Goal: Navigation & Orientation: Find specific page/section

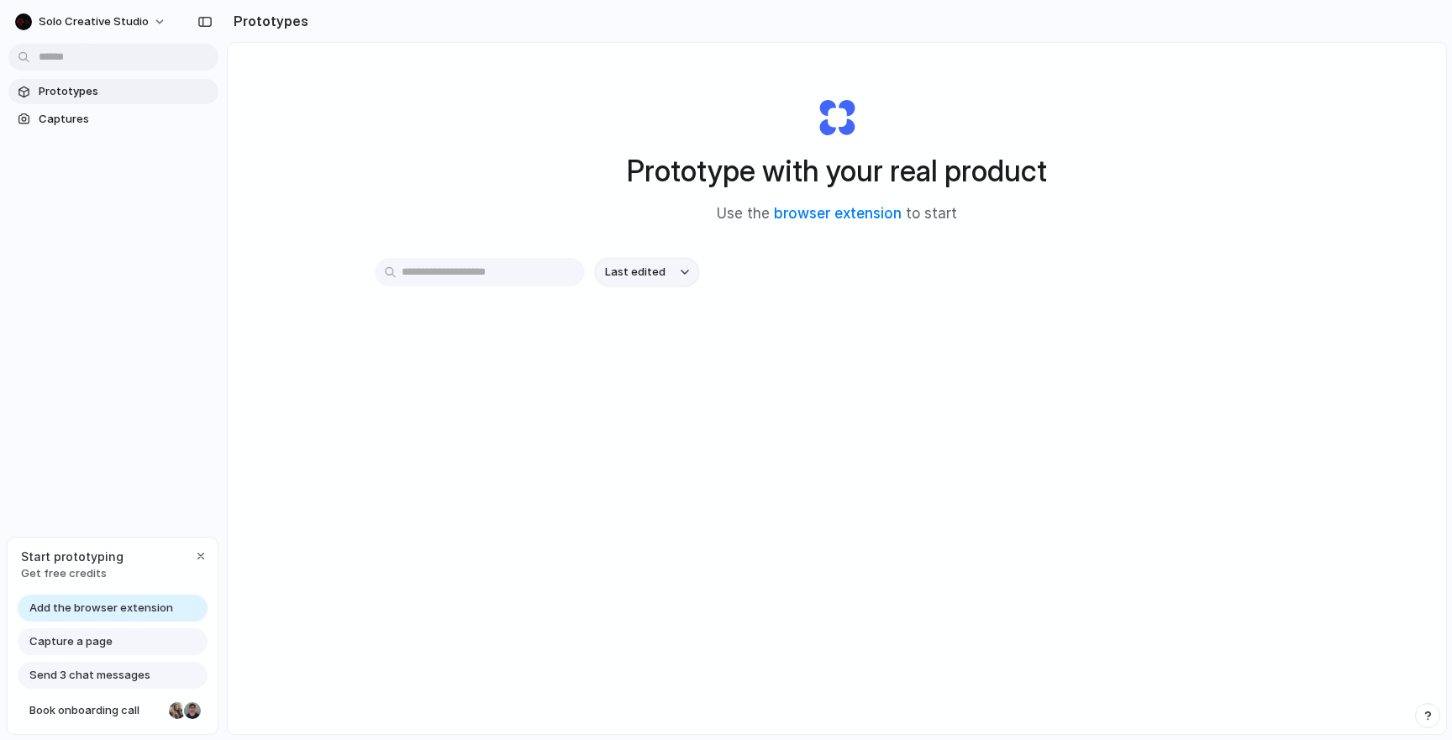
click at [670, 281] on button "Last edited" at bounding box center [647, 272] width 104 height 29
click at [642, 165] on div "Last edited Last created Alphabetical" at bounding box center [726, 370] width 1452 height 740
click at [87, 120] on span "Captures" at bounding box center [125, 119] width 173 height 17
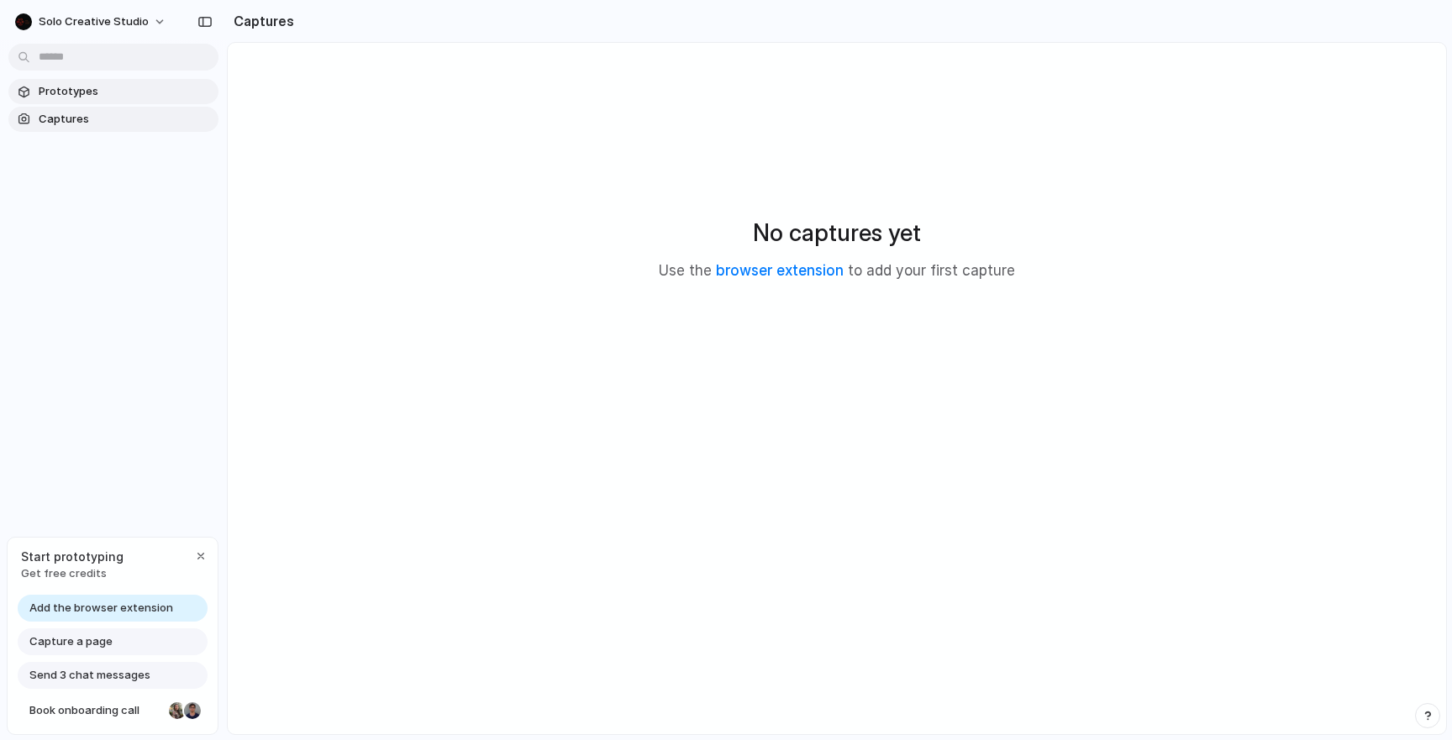
click at [109, 97] on span "Prototypes" at bounding box center [125, 91] width 173 height 17
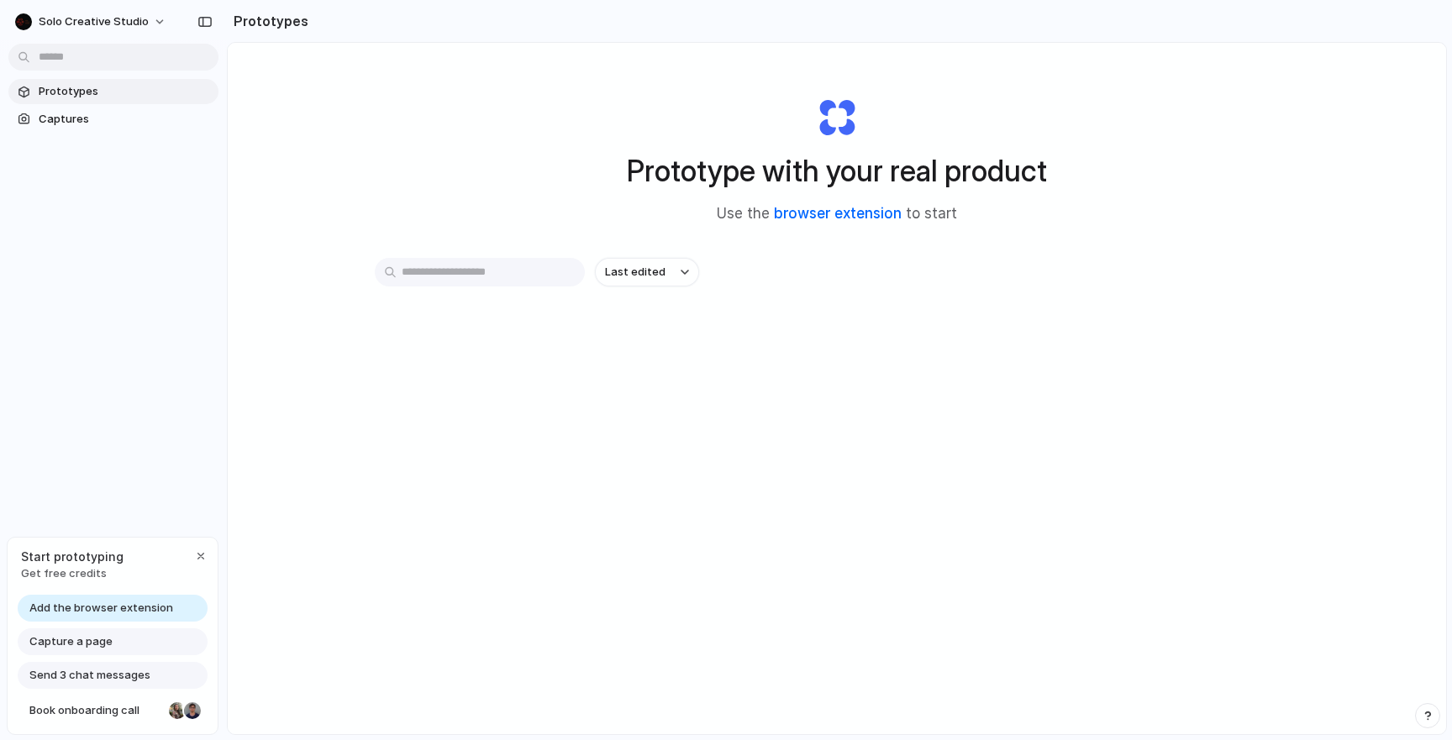
click at [838, 208] on link "browser extension" at bounding box center [838, 213] width 128 height 17
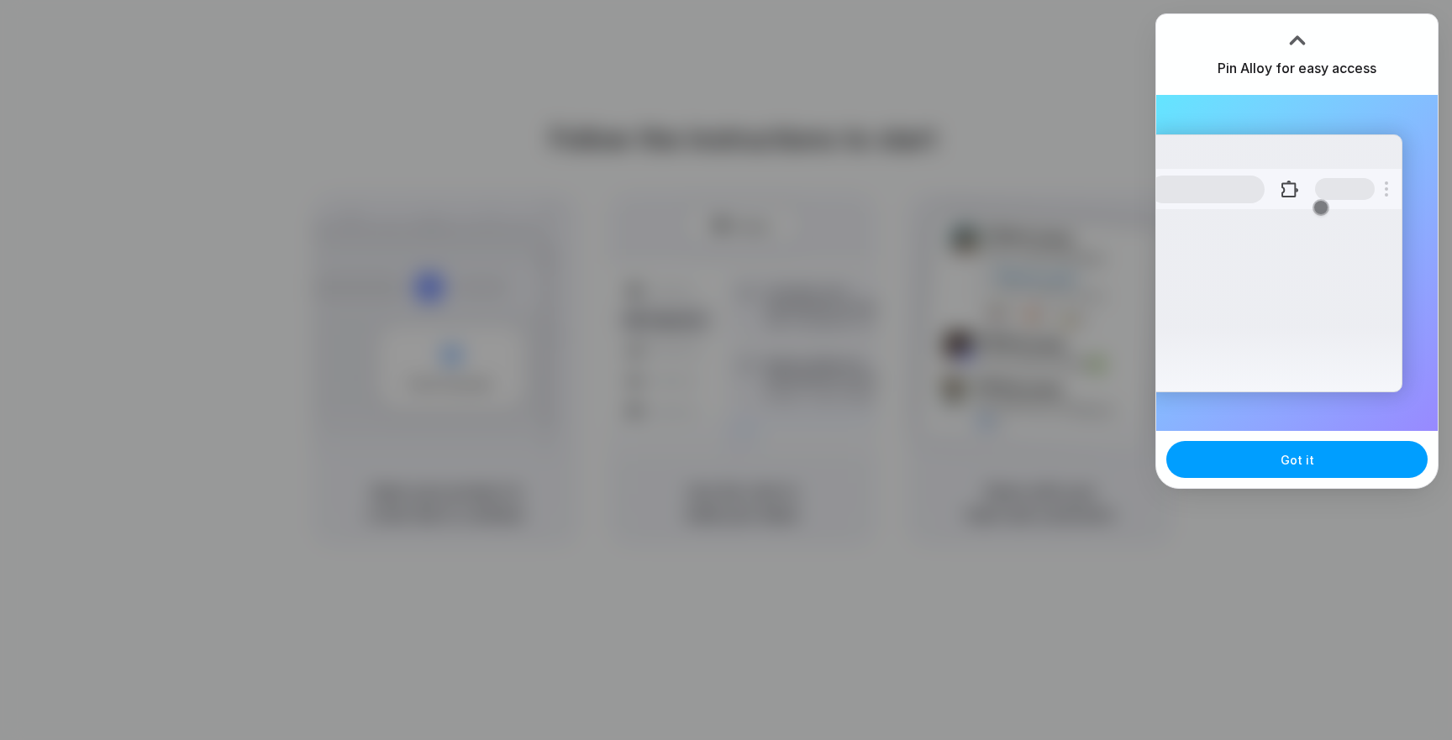
click at [1276, 467] on button "Got it" at bounding box center [1296, 459] width 261 height 37
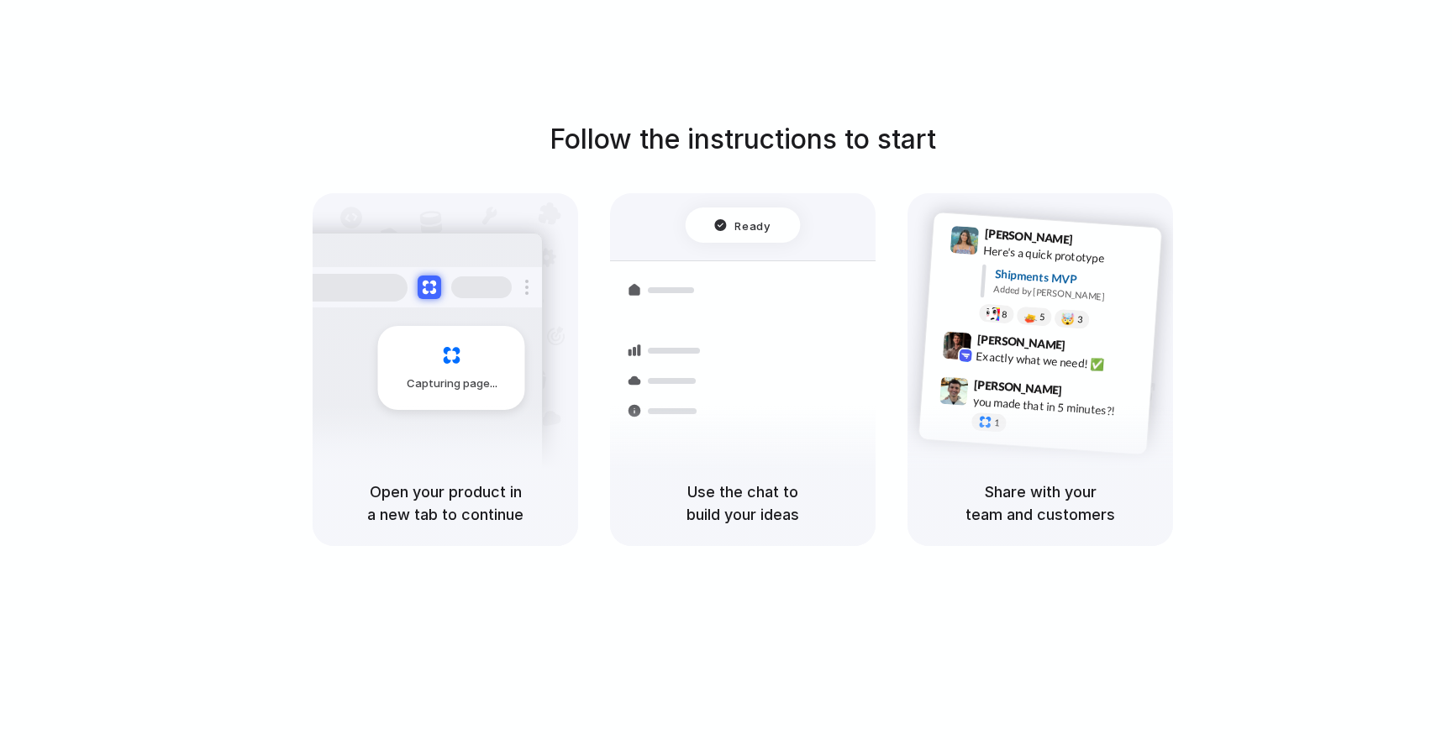
drag, startPoint x: 407, startPoint y: 481, endPoint x: 604, endPoint y: 509, distance: 199.4
click at [585, 505] on div "Capturing page Open your product in a new tab to continue Ready Shipments Conta…" at bounding box center [743, 369] width 860 height 353
click at [604, 509] on div "Capturing page Open your product in a new tab to continue Ready Shipments Conta…" at bounding box center [743, 369] width 860 height 353
click at [741, 509] on h5 "Use the chat to build your ideas" at bounding box center [742, 503] width 225 height 45
